Goal: Answer question/provide support

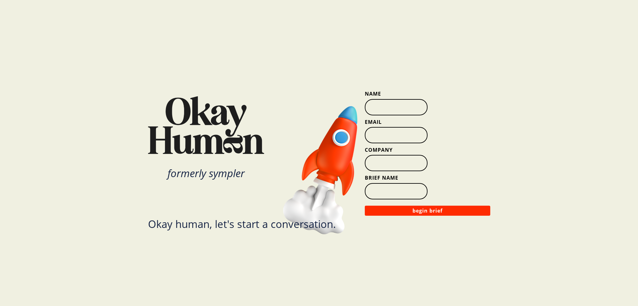
click at [394, 108] on input "Name" at bounding box center [396, 107] width 63 height 16
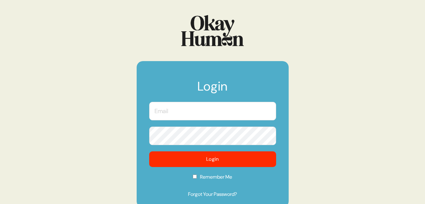
click at [177, 116] on input "text" at bounding box center [212, 111] width 127 height 18
type input "cendler@chemistryagency.com"
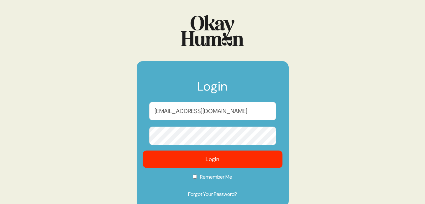
click at [217, 161] on button "Login" at bounding box center [213, 159] width 140 height 17
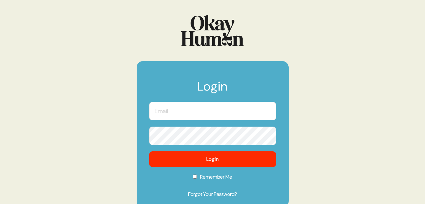
type input "[EMAIL_ADDRESS][DOMAIN_NAME]"
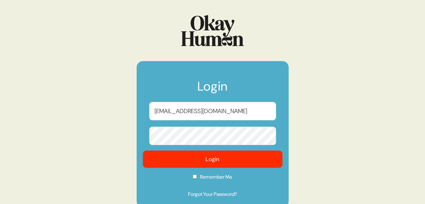
click at [205, 162] on button "Login" at bounding box center [213, 159] width 140 height 17
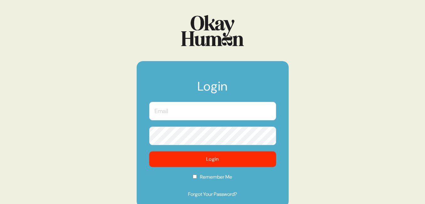
type input "[EMAIL_ADDRESS][DOMAIN_NAME]"
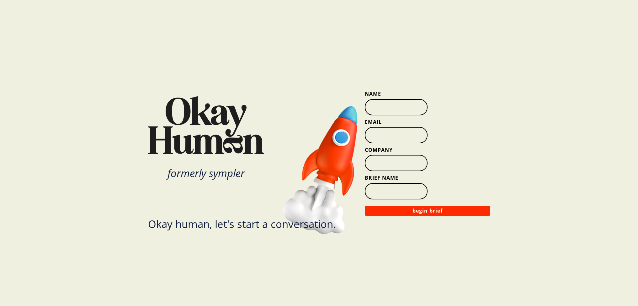
click at [386, 109] on input "Name" at bounding box center [396, 107] width 63 height 16
click at [302, 81] on div at bounding box center [331, 153] width 66 height 165
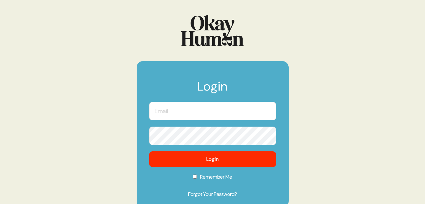
type input "[EMAIL_ADDRESS][DOMAIN_NAME]"
click at [193, 179] on input "Remember Me" at bounding box center [195, 177] width 4 height 4
checkbox input "true"
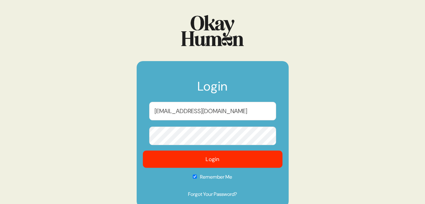
click at [199, 161] on button "Login" at bounding box center [213, 159] width 140 height 17
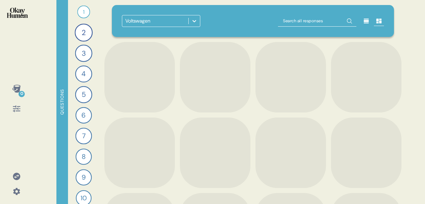
click at [196, 20] on icon at bounding box center [194, 21] width 4 height 2
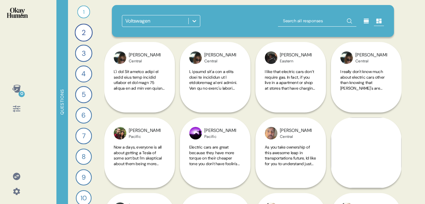
click at [190, 21] on div at bounding box center [194, 20] width 11 height 11
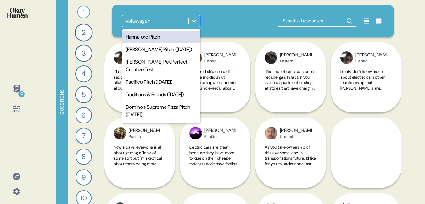
click at [175, 38] on div "Hannaford Pitch" at bounding box center [161, 37] width 78 height 13
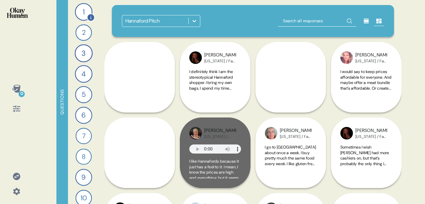
click at [85, 13] on div "1" at bounding box center [84, 12] width 18 height 18
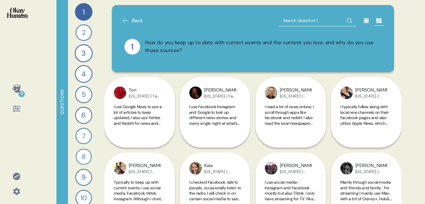
click at [13, 110] on icon at bounding box center [16, 108] width 9 height 9
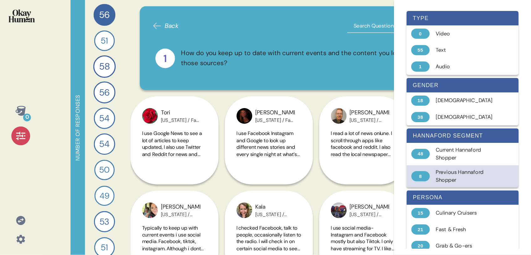
scroll to position [43, 0]
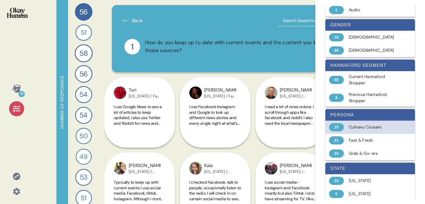
click at [366, 129] on div "Culinary Cruisers" at bounding box center [374, 127] width 50 height 6
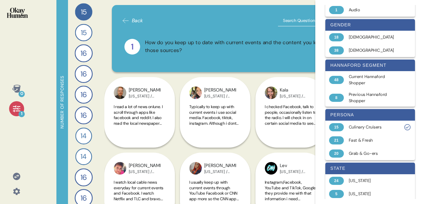
click at [194, 24] on div "Back" at bounding box center [253, 20] width 262 height 11
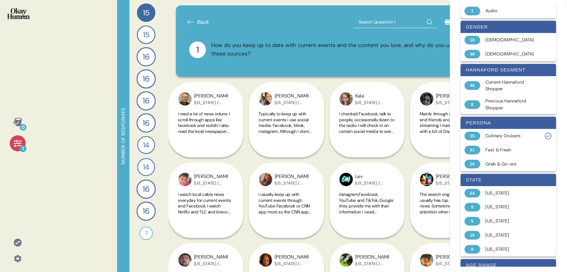
scroll to position [43, 0]
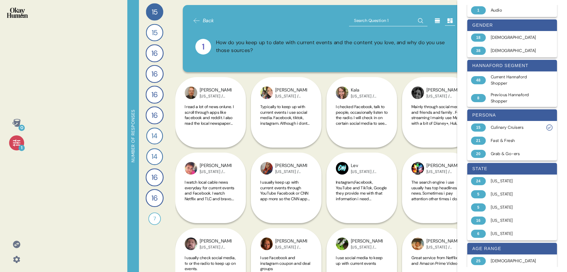
click at [320, 58] on div "1 How do you keep up to date with current events and the content you love, and …" at bounding box center [324, 46] width 262 height 31
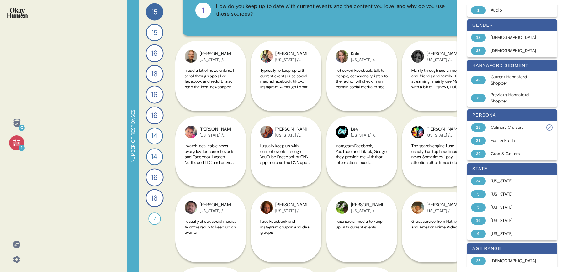
scroll to position [23, 0]
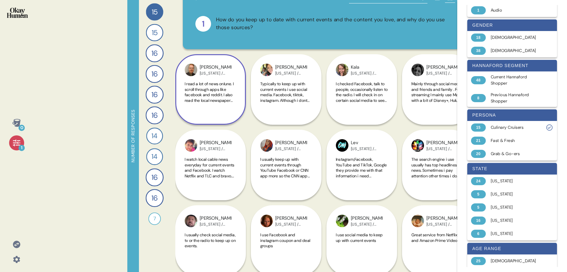
click at [231, 92] on span "I read a lot of news onlune. I scroll through apps like facebook and reddit. I …" at bounding box center [210, 122] width 51 height 82
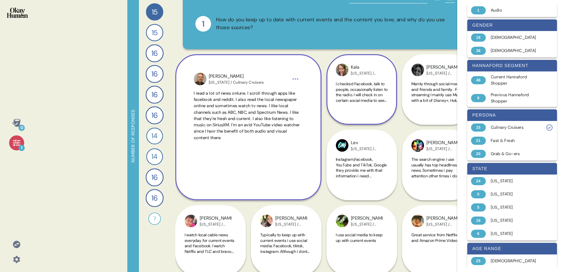
click at [349, 97] on span "I checked Facebook, talk to people, occasionally listen to the radio. I will ch…" at bounding box center [362, 108] width 52 height 55
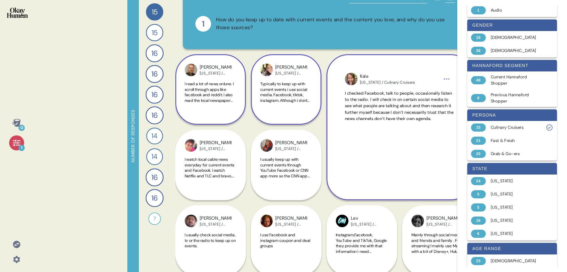
click at [266, 93] on span "Typically to keep up with current events i use social media. Facebook, tiktok, …" at bounding box center [285, 111] width 50 height 60
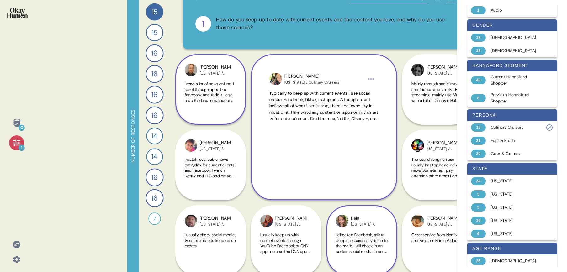
click at [210, 93] on span "I read a lot of news onlune. I scroll through apps like facebook and reddit. I …" at bounding box center [210, 122] width 51 height 82
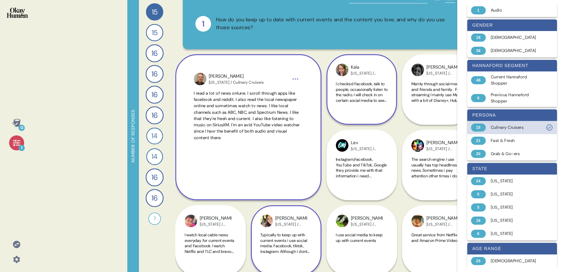
click at [425, 129] on div "Culinary Cruisers" at bounding box center [516, 127] width 50 height 6
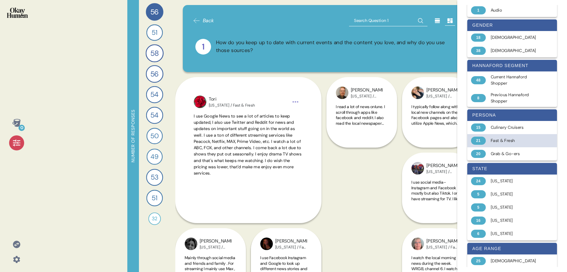
click at [425, 138] on div "Fast & Fresh" at bounding box center [516, 141] width 50 height 6
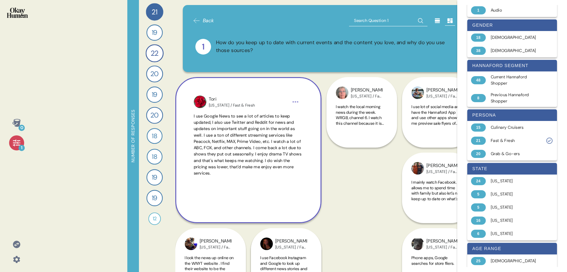
click at [305, 152] on div "Tori [US_STATE] / Fast & Fresh I use Google News to see a lot of articles to ke…" at bounding box center [248, 150] width 146 height 146
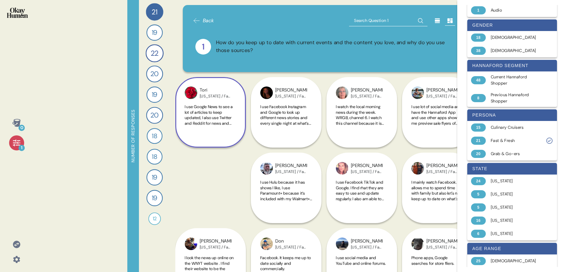
click at [229, 118] on span "I use Google News to see a lot of articles to keep updated, I also use Twitter …" at bounding box center [210, 156] width 51 height 104
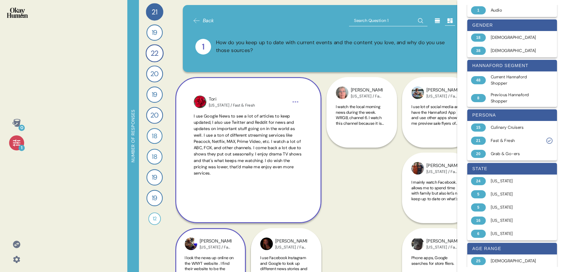
click at [217, 204] on div "Heather [US_STATE] / Fast & Fresh I look the news up online on the WNYT website…" at bounding box center [210, 263] width 71 height 71
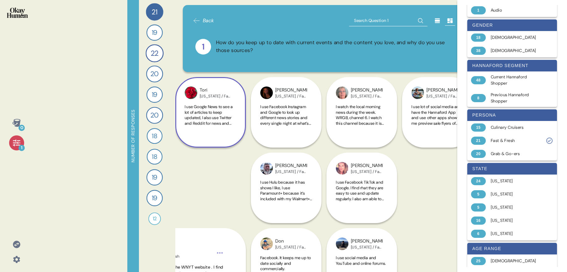
click at [425, 19] on icon at bounding box center [437, 21] width 6 height 6
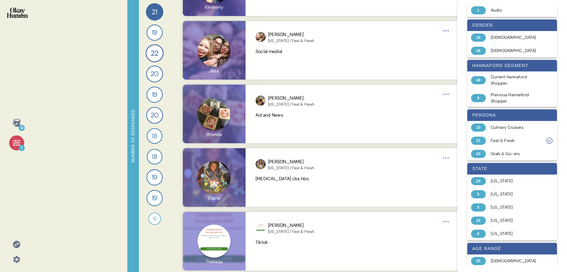
scroll to position [1244, 0]
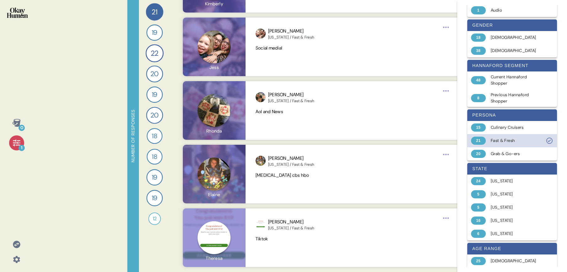
click at [425, 140] on div "Fast & Fresh" at bounding box center [516, 141] width 50 height 6
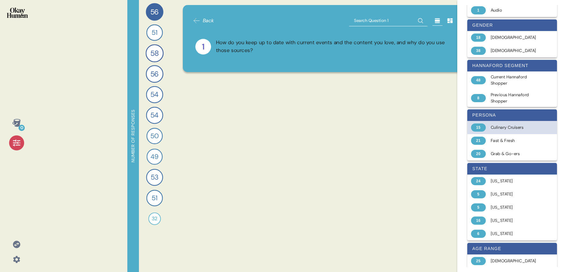
click at [425, 129] on div "Culinary Cruisers" at bounding box center [516, 127] width 50 height 6
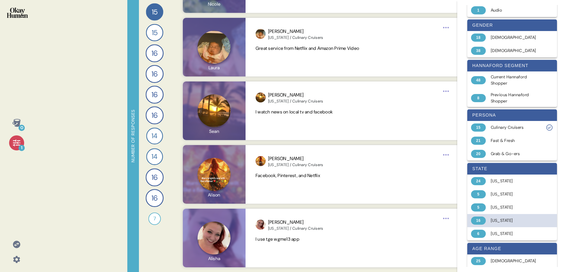
scroll to position [862, 0]
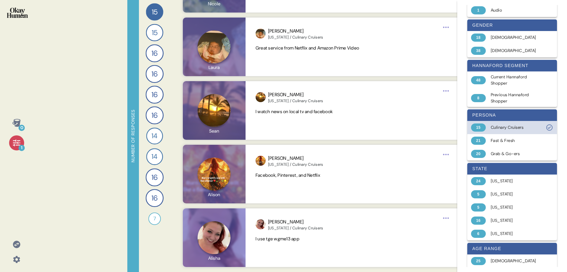
click at [425, 126] on div "Culinary Cruisers" at bounding box center [516, 127] width 50 height 6
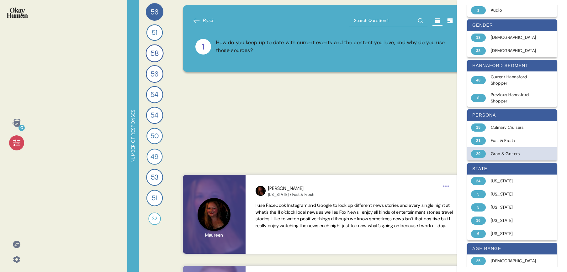
click at [425, 155] on div "Grab & Go-ers" at bounding box center [516, 154] width 50 height 6
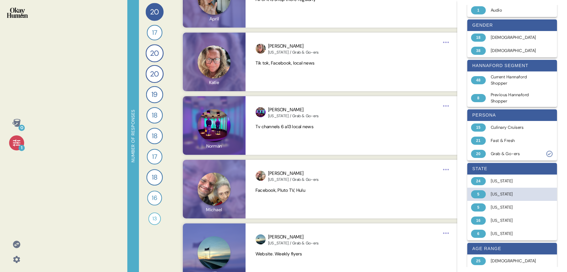
scroll to position [1180, 0]
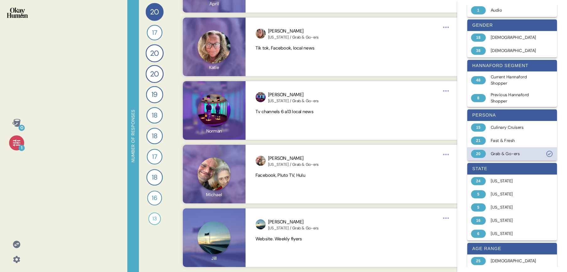
click at [425, 153] on div "Grab & Go-ers" at bounding box center [516, 154] width 50 height 6
